Goal: Transaction & Acquisition: Download file/media

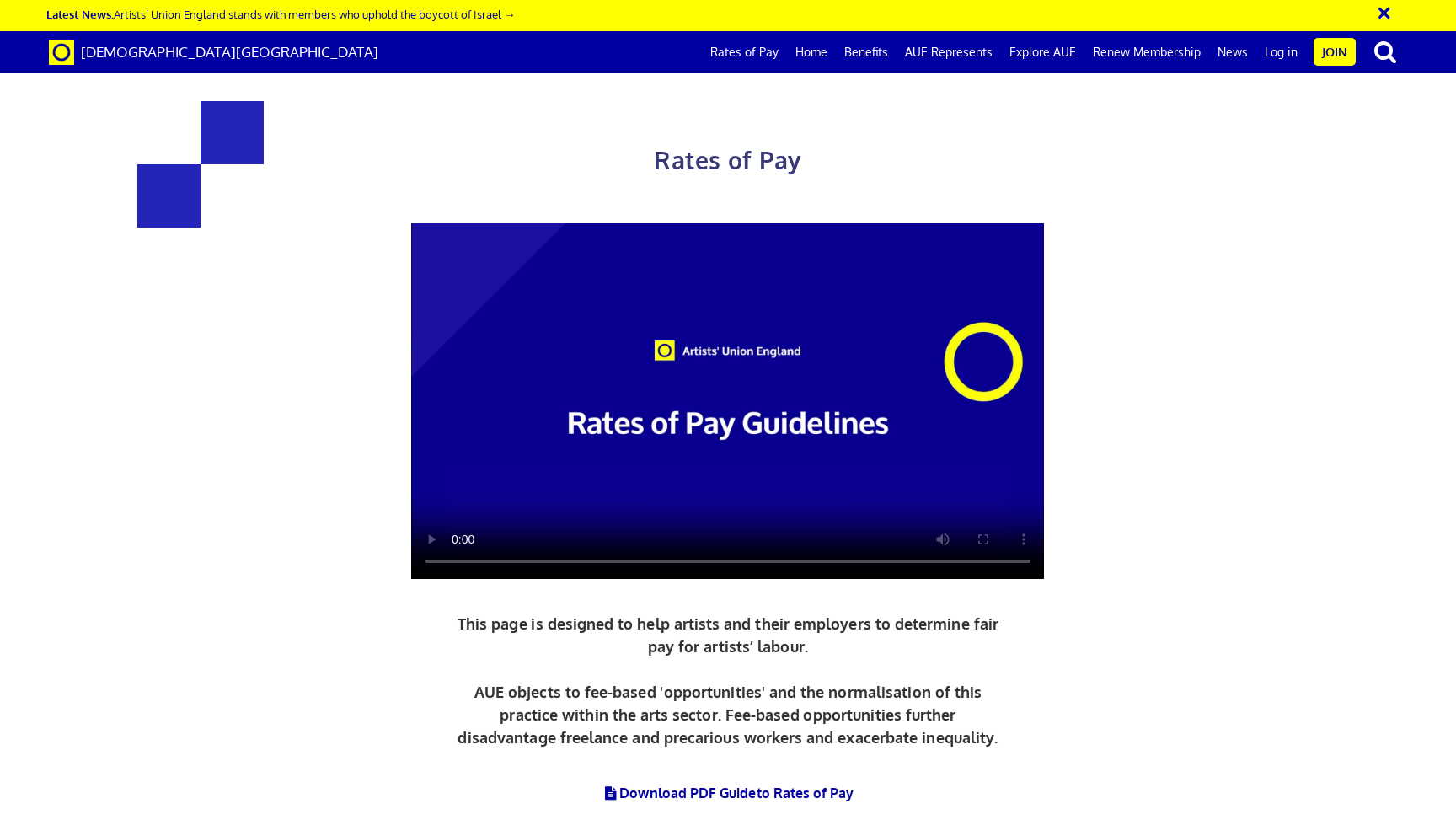
scroll to position [1117, 0]
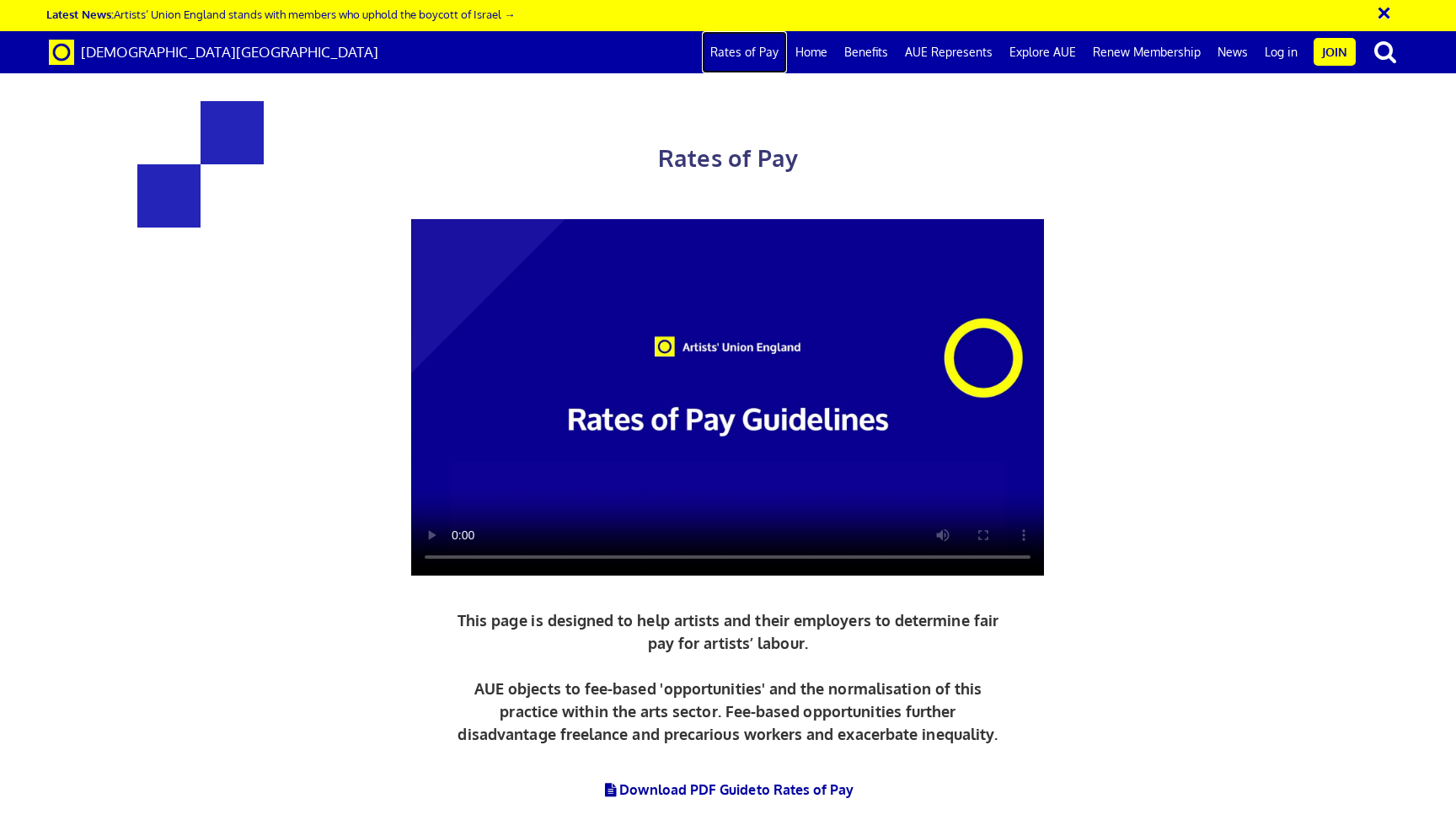
click at [746, 54] on link "Rates of Pay" at bounding box center [745, 52] width 85 height 42
click at [730, 781] on link "Download PDF Guide to Rates of Pay" at bounding box center [728, 790] width 252 height 17
